Goal: Entertainment & Leisure: Browse casually

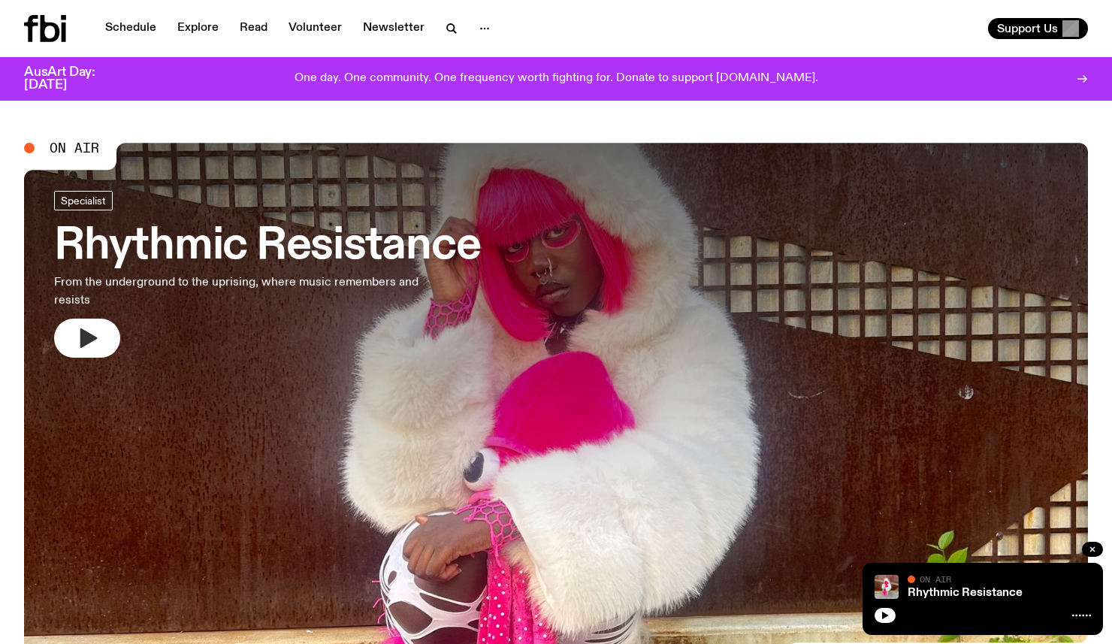
click at [83, 327] on icon "button" at bounding box center [87, 338] width 24 height 24
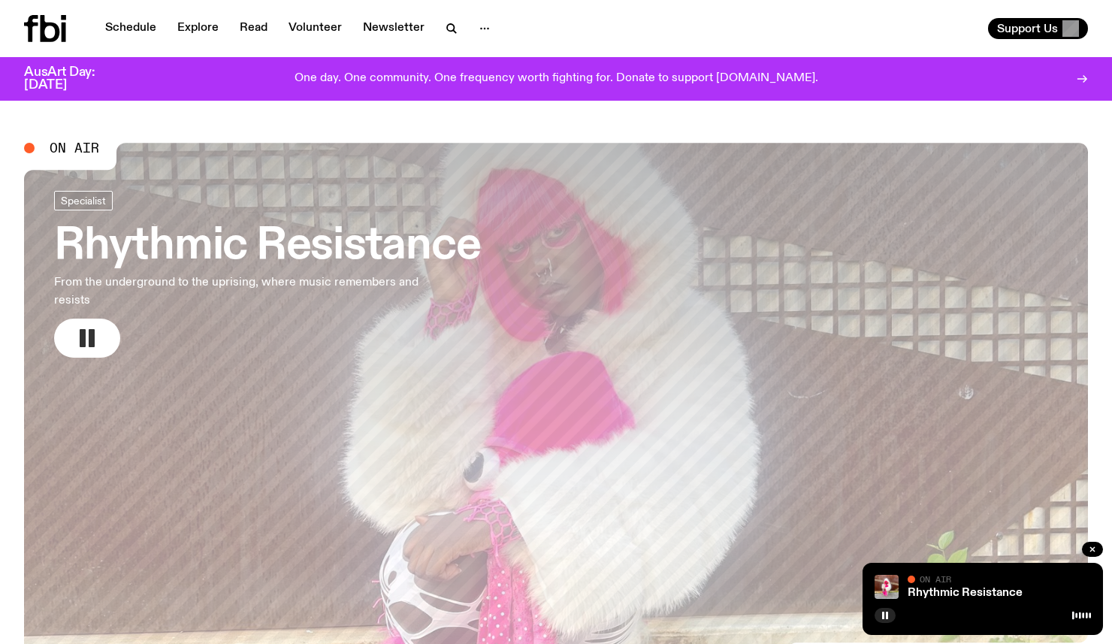
click at [81, 146] on span "On Air" at bounding box center [75, 148] width 50 height 14
click at [45, 144] on div "On Air" at bounding box center [61, 148] width 75 height 14
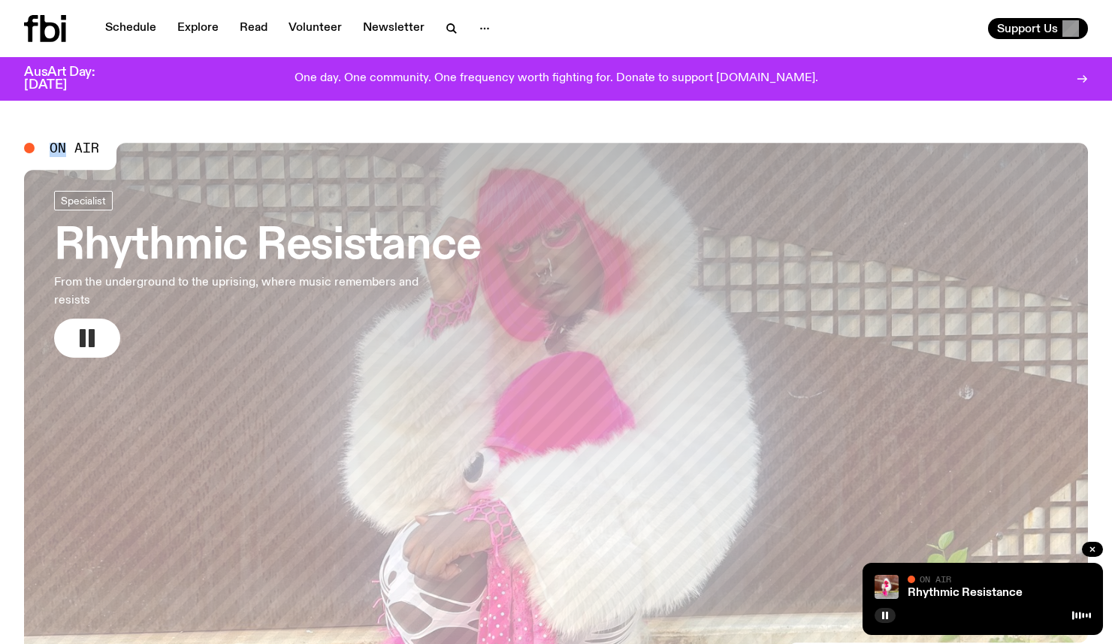
click at [58, 144] on span "On Air" at bounding box center [75, 148] width 50 height 14
click at [91, 148] on span "On Air" at bounding box center [75, 148] width 50 height 14
